Goal: Browse casually

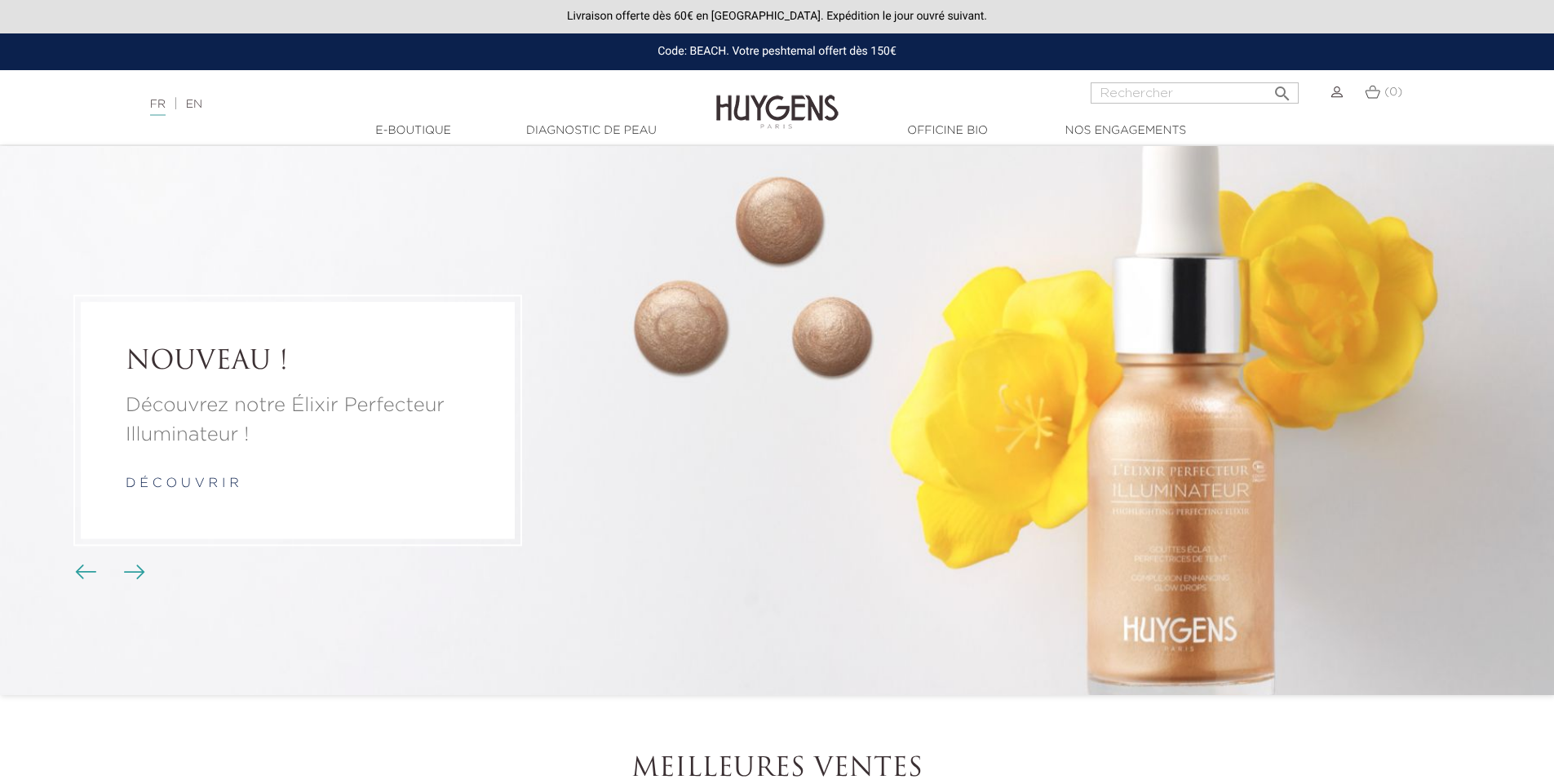
click at [817, 96] on img at bounding box center [778, 99] width 122 height 63
drag, startPoint x: 817, startPoint y: 96, endPoint x: 828, endPoint y: 103, distance: 13.0
click at [828, 103] on img at bounding box center [778, 99] width 122 height 63
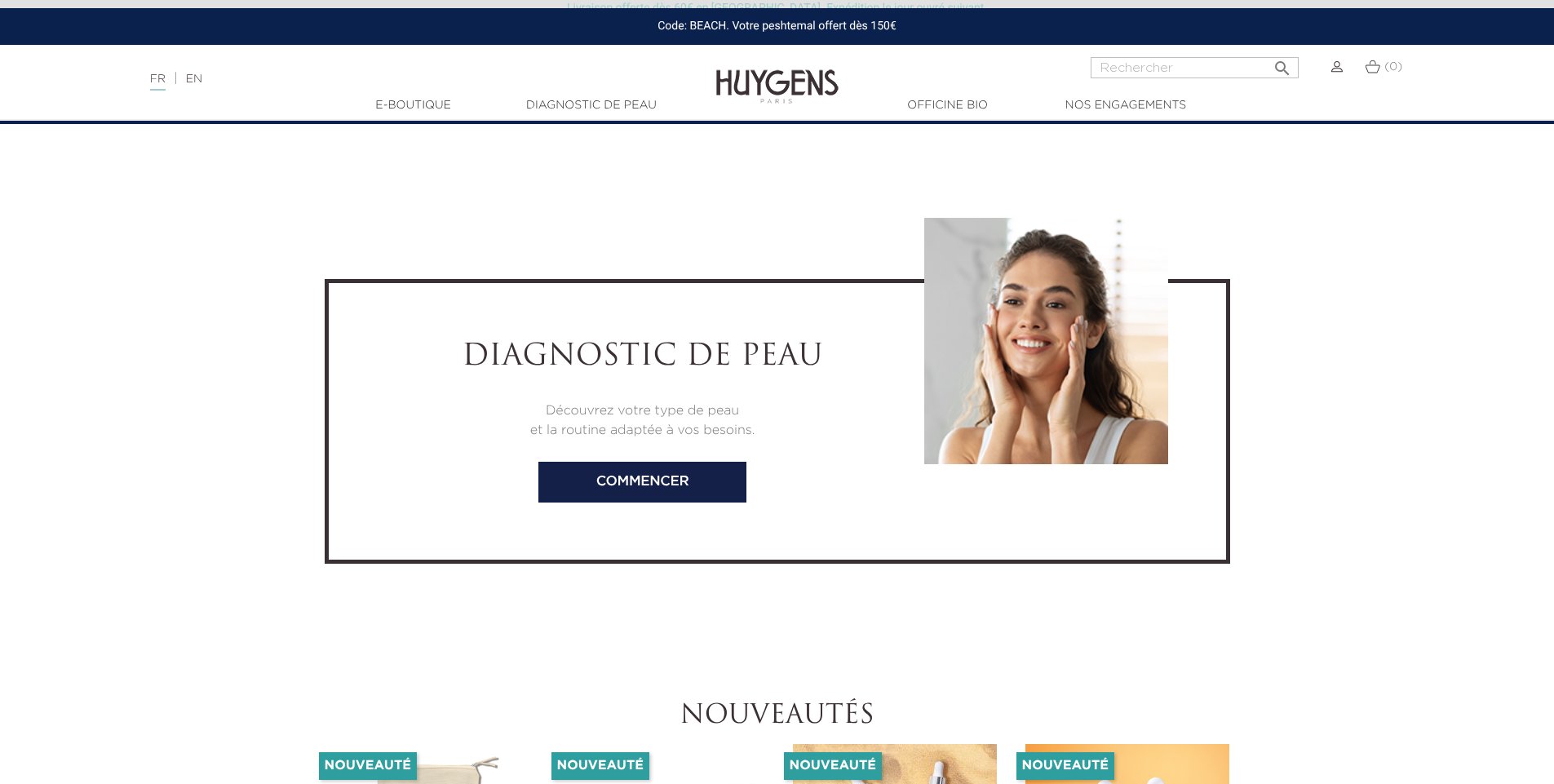
scroll to position [3224, 0]
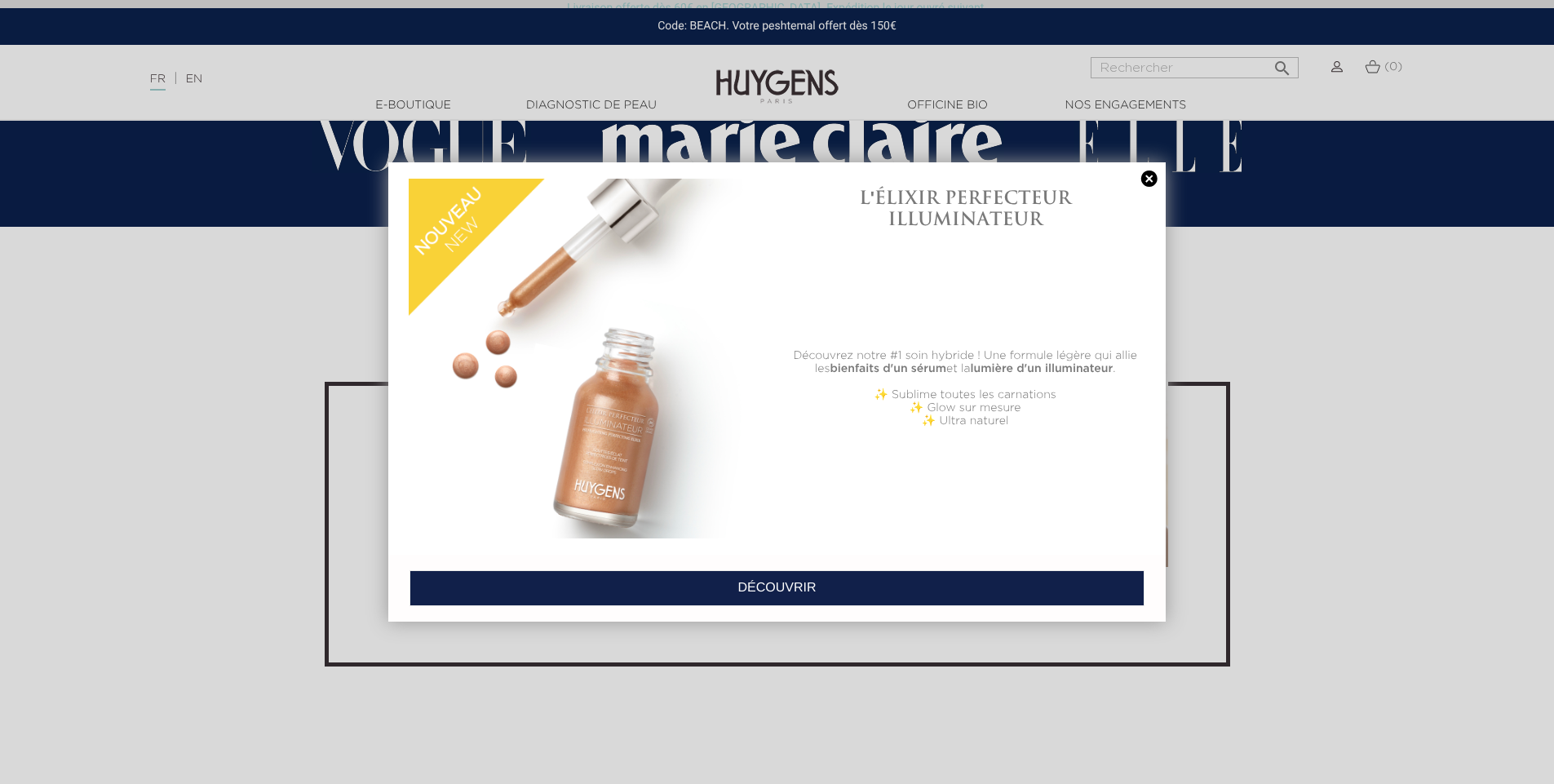
click at [1150, 181] on link at bounding box center [1150, 179] width 23 height 17
